Goal: Use online tool/utility: Use online tool/utility

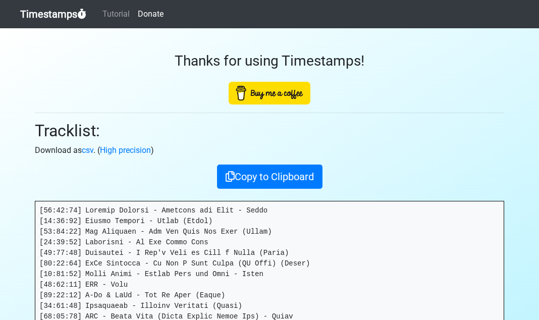
click at [34, 9] on link "Timestamps" at bounding box center [53, 14] width 66 height 20
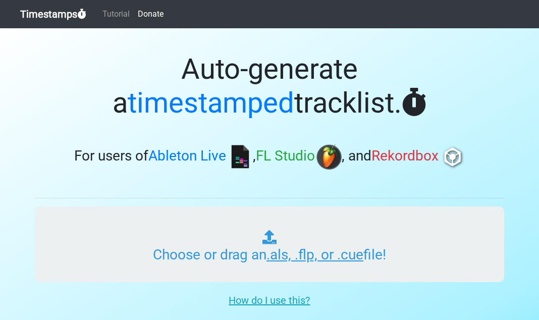
type input "C:\fakepath\01 Tech Rich's Time Machine Vol 205.cue"
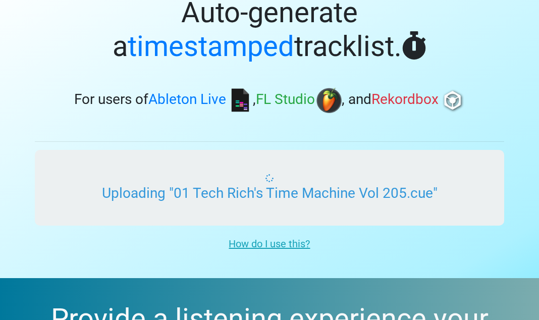
scroll to position [61, 0]
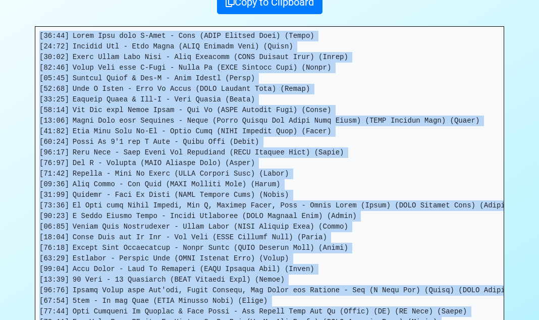
scroll to position [438, 0]
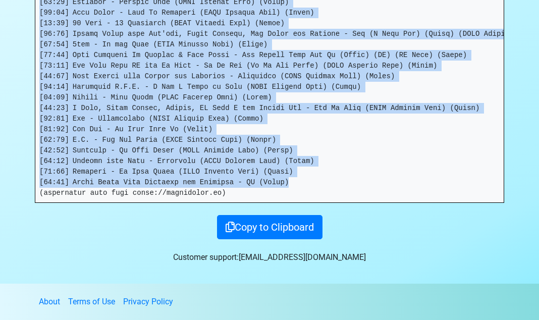
drag, startPoint x: 39, startPoint y: 206, endPoint x: 314, endPoint y: 174, distance: 276.3
copy pre "[00:00] Snoop Dogg feat B-Real - Vato (LNRP Mixshow Edit) (Clean) [03:03] Goril…"
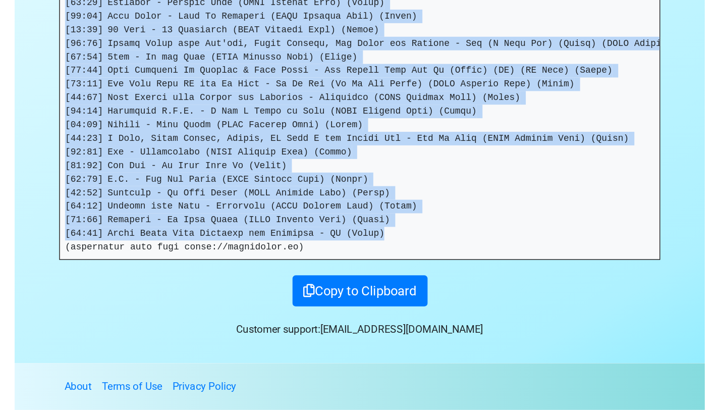
scroll to position [297, 0]
